Goal: Navigation & Orientation: Find specific page/section

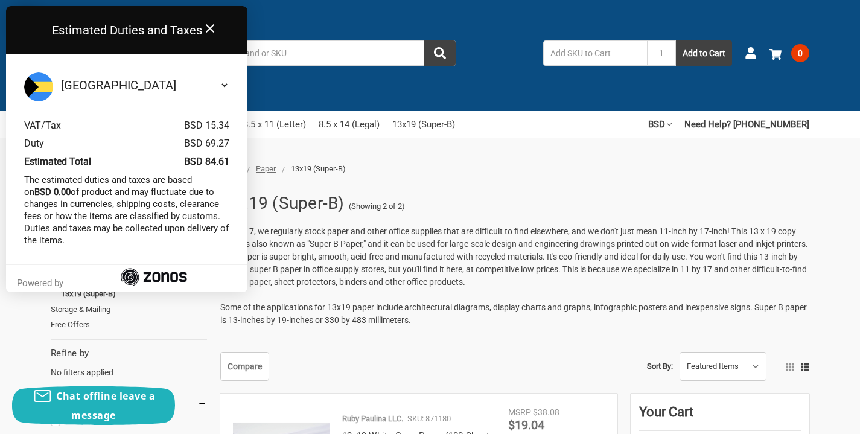
scroll to position [8, 0]
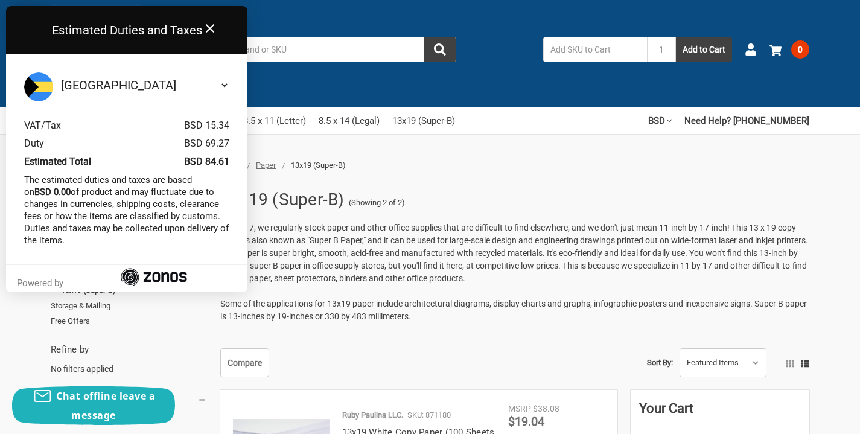
click at [384, 161] on ul "Home Paper 13x19 (Super-B)" at bounding box center [434, 165] width 440 height 12
click at [207, 28] on icon "Close" at bounding box center [210, 28] width 14 height 14
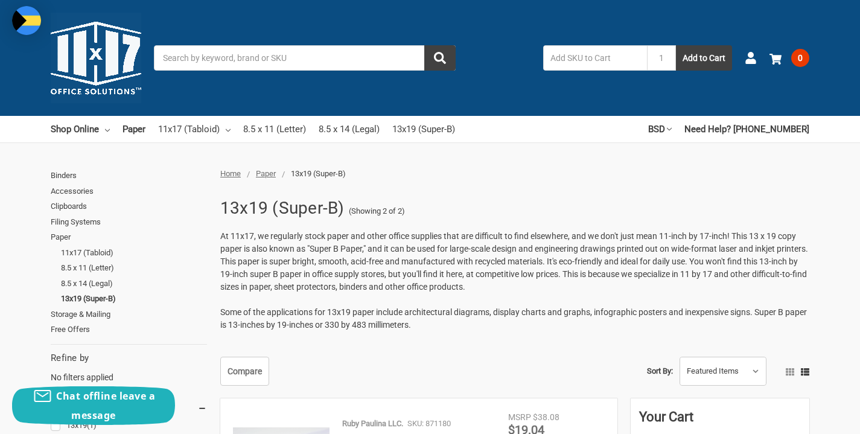
scroll to position [0, 0]
click at [72, 264] on link "8.5 x 11 (Letter)" at bounding box center [134, 268] width 146 height 16
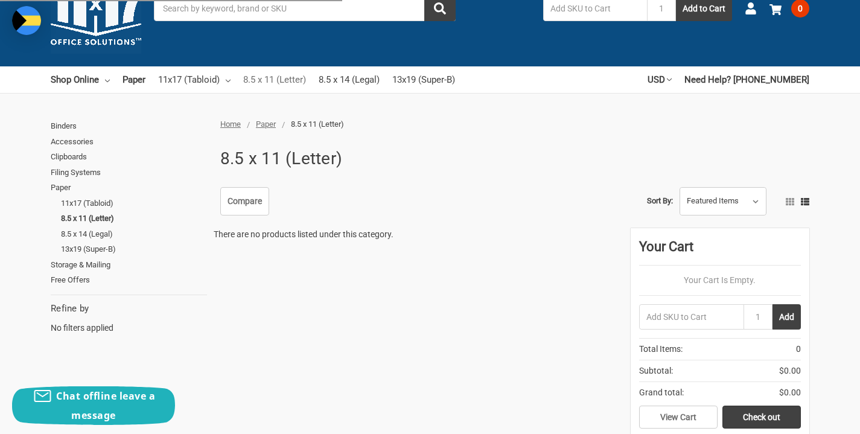
click at [287, 80] on link "8.5 x 11 (Letter)" at bounding box center [274, 79] width 63 height 27
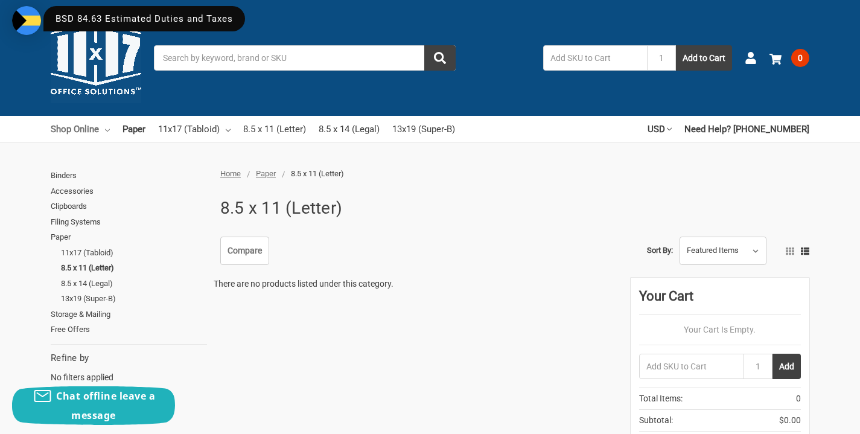
click at [75, 132] on link "Shop Online" at bounding box center [80, 129] width 59 height 27
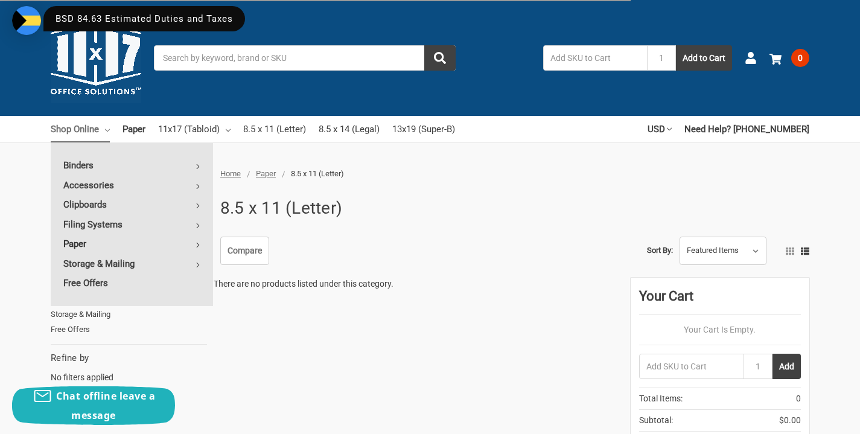
click at [195, 239] on link "Paper" at bounding box center [132, 243] width 162 height 19
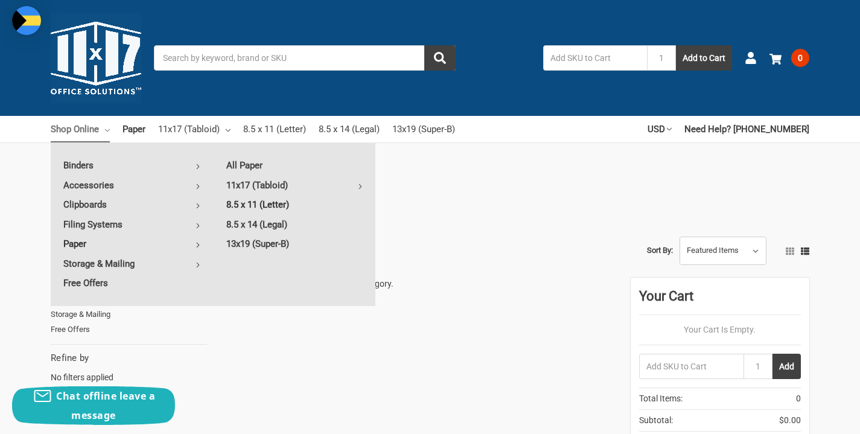
click at [280, 206] on link "8.5 x 11 (Letter)" at bounding box center [295, 204] width 162 height 19
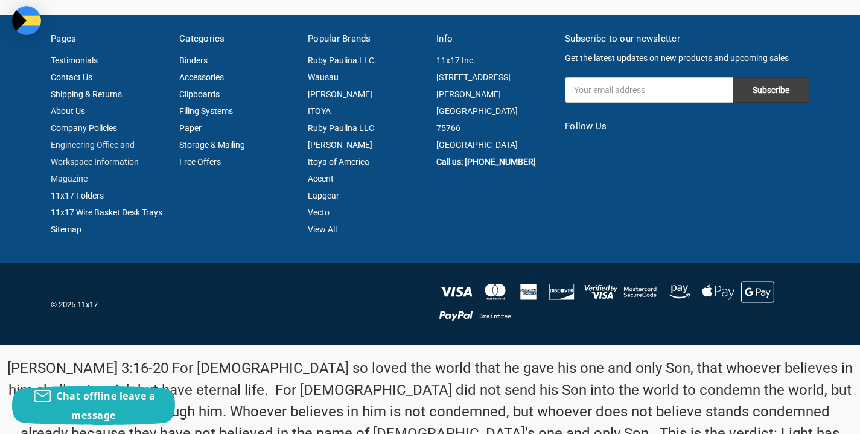
click at [72, 178] on link "Engineering Office and Workspace Information Magazine" at bounding box center [95, 161] width 88 height 43
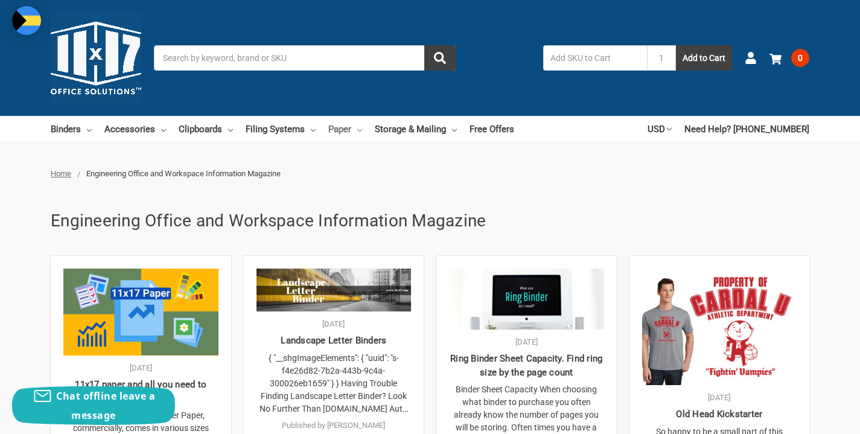
click at [360, 132] on link "Paper" at bounding box center [345, 129] width 34 height 27
